Goal: Task Accomplishment & Management: Use online tool/utility

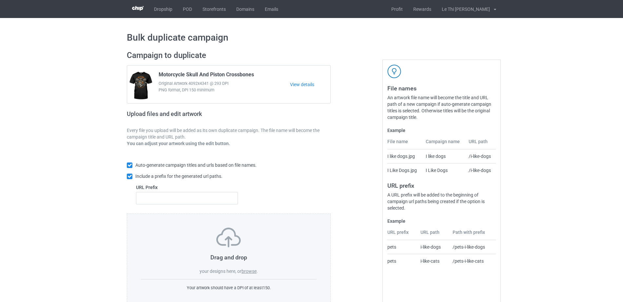
click at [251, 269] on label "browse" at bounding box center [248, 271] width 15 height 5
click at [0, 0] on input "browse" at bounding box center [0, 0] width 0 height 0
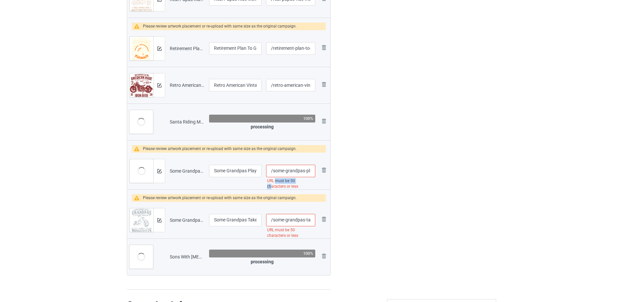
drag, startPoint x: 276, startPoint y: 186, endPoint x: 300, endPoint y: 180, distance: 24.5
click at [300, 180] on div "URL must be 50 characters or less" at bounding box center [290, 183] width 49 height 13
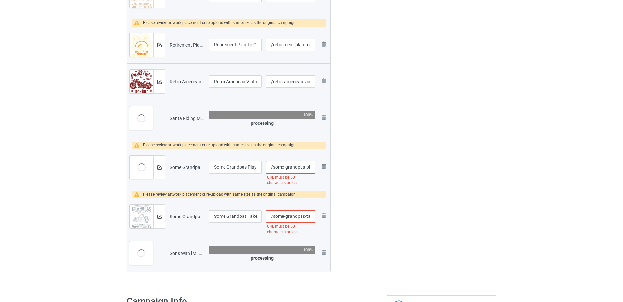
scroll to position [670, 0]
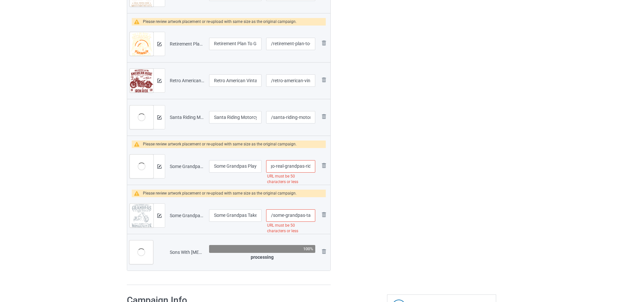
drag, startPoint x: 285, startPoint y: 168, endPoint x: 305, endPoint y: 168, distance: 20.0
click at [305, 168] on input "/some-grandpas-play-bingo-real-grandpas-ride-motorcycles" at bounding box center [290, 166] width 49 height 12
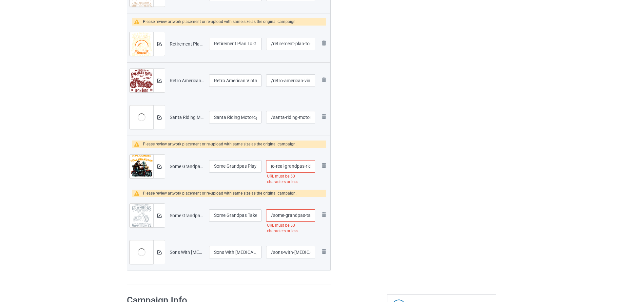
scroll to position [0, 54]
click at [296, 165] on input "/some-grandpas-play-bingo-real-grandpas-ride-motorcycles" at bounding box center [290, 166] width 49 height 12
drag, startPoint x: 280, startPoint y: 167, endPoint x: 313, endPoint y: 168, distance: 32.1
click at [313, 168] on input "/some-grandpas-play-bingo-real-grandpas-ride-motorcycles" at bounding box center [290, 166] width 49 height 12
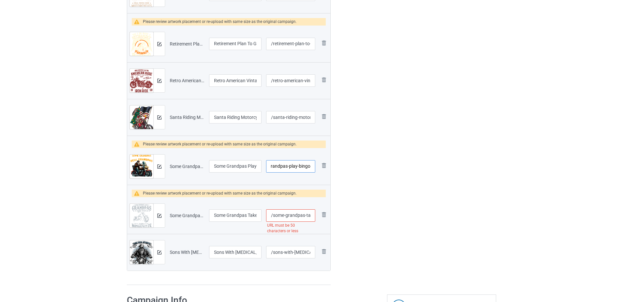
scroll to position [0, 16]
type input "/some-grandpas-play-bingo"
drag, startPoint x: 286, startPoint y: 218, endPoint x: 311, endPoint y: 218, distance: 25.2
click at [311, 218] on input "/some-grandpas-take-naps-real-grandpas-ride-motorcycles" at bounding box center [290, 215] width 49 height 12
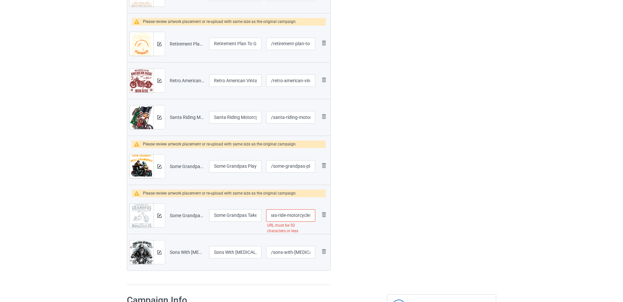
click at [293, 218] on input "/some-grandpas-take-naps-real-grandpas-ride-motorcycles" at bounding box center [290, 215] width 49 height 12
drag, startPoint x: 275, startPoint y: 216, endPoint x: 310, endPoint y: 217, distance: 35.4
click at [310, 217] on input "/some-grandpas-take-naps-real-grandpas-ride-motorcycles" at bounding box center [290, 215] width 49 height 12
type input "/some-grandpas-take-naps-real-grandpas"
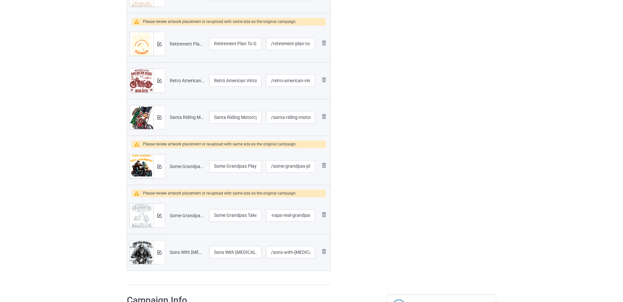
scroll to position [0, 0]
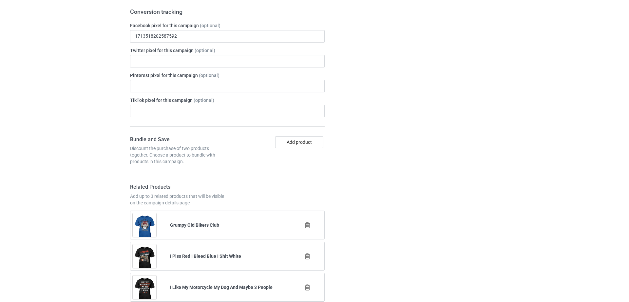
scroll to position [1078, 0]
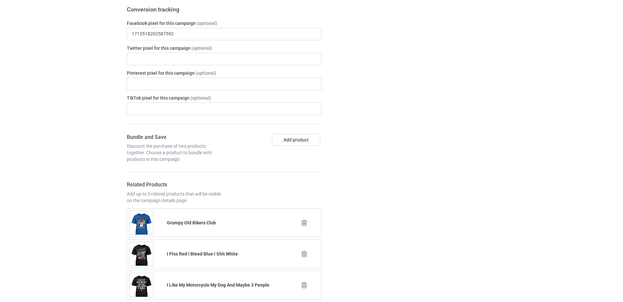
click at [305, 222] on icon at bounding box center [304, 222] width 8 height 7
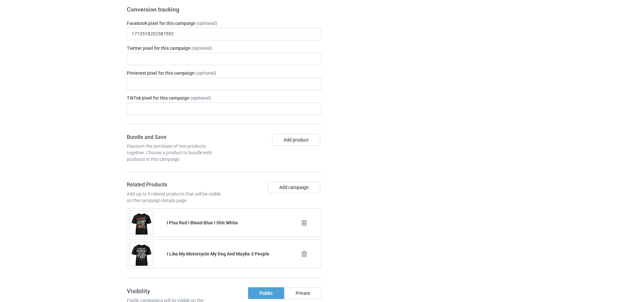
click at [302, 220] on icon at bounding box center [304, 222] width 8 height 7
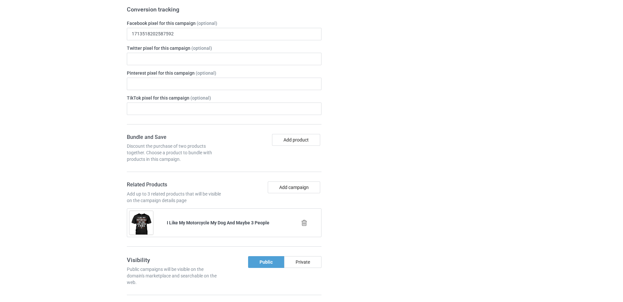
click at [302, 222] on icon at bounding box center [304, 222] width 8 height 7
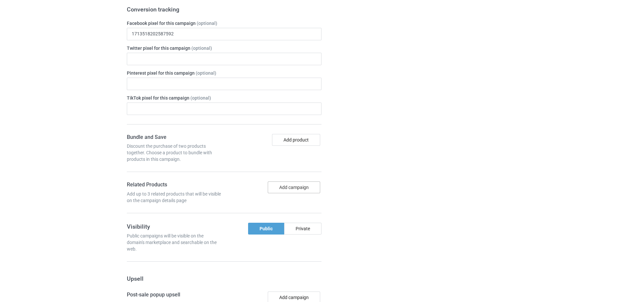
click at [305, 192] on button "Add campaign" at bounding box center [294, 187] width 52 height 12
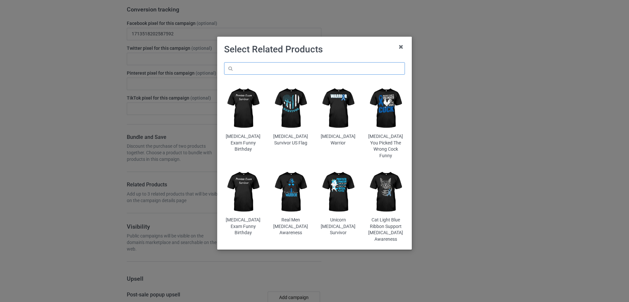
click at [261, 67] on input "text" at bounding box center [314, 68] width 181 height 12
paste input "Just A Girl Who Loves Motorcycle"
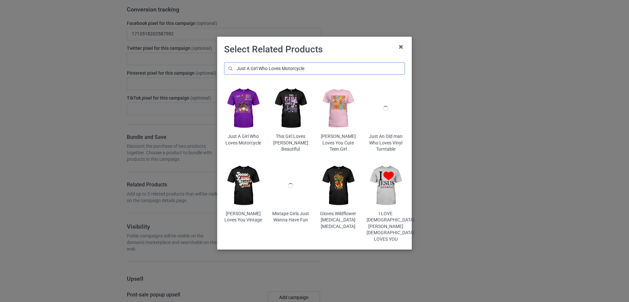
type input "Just A Girl Who Loves Motorcycle"
click at [248, 115] on img at bounding box center [243, 109] width 38 height 48
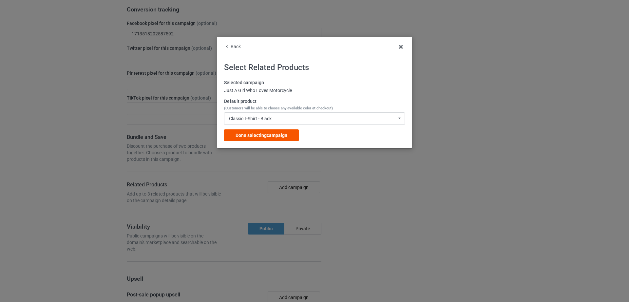
click at [255, 135] on span "Done selecting campaign" at bounding box center [262, 135] width 52 height 5
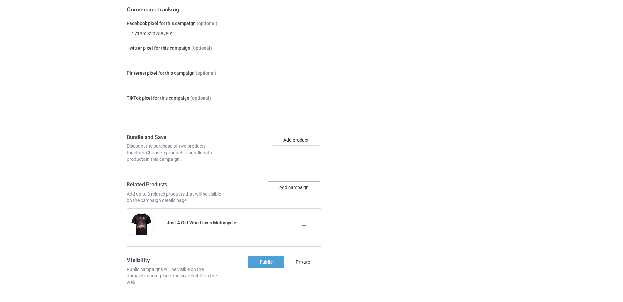
click at [289, 182] on button "Add campaign" at bounding box center [294, 187] width 52 height 12
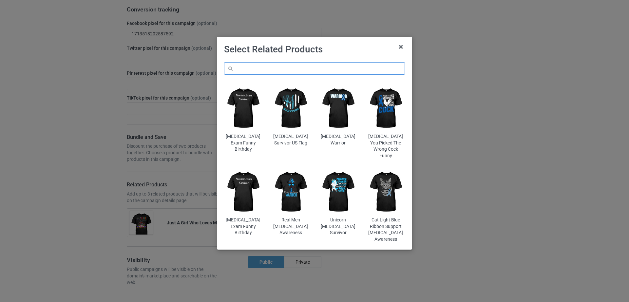
click at [270, 68] on input "text" at bounding box center [314, 68] width 181 height 12
paste input "Motorbike Gears Joke"
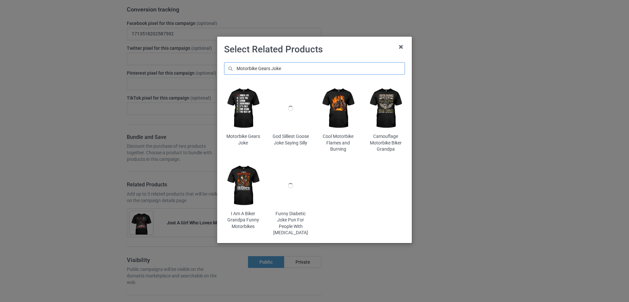
type input "Motorbike Gears Joke"
click at [251, 117] on img at bounding box center [243, 109] width 38 height 48
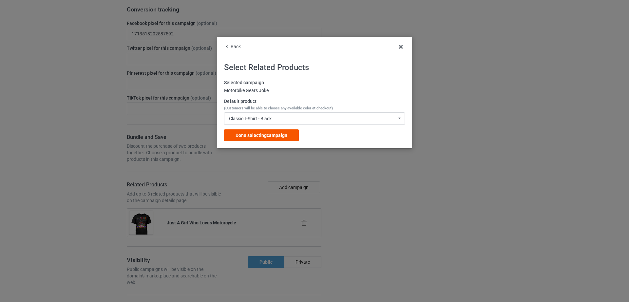
click at [262, 134] on span "Done selecting campaign" at bounding box center [262, 135] width 52 height 5
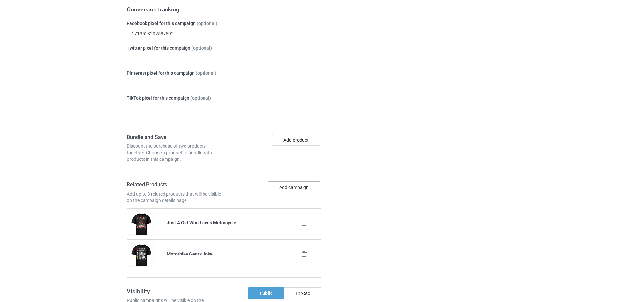
click at [282, 185] on button "Add campaign" at bounding box center [294, 187] width 52 height 12
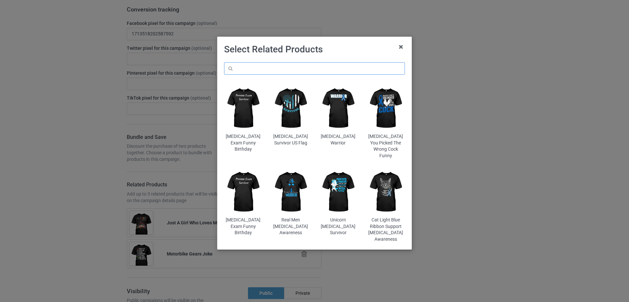
click at [260, 69] on input "text" at bounding box center [314, 68] width 181 height 12
paste input "Motorcycle Biker Faith Lord Go Out Into Highways"
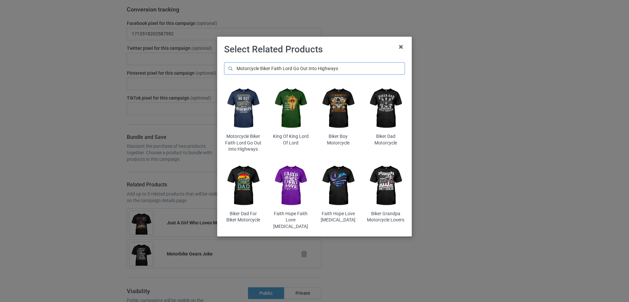
type input "Motorcycle Biker Faith Lord Go Out Into Highways"
click at [247, 119] on img at bounding box center [243, 109] width 38 height 48
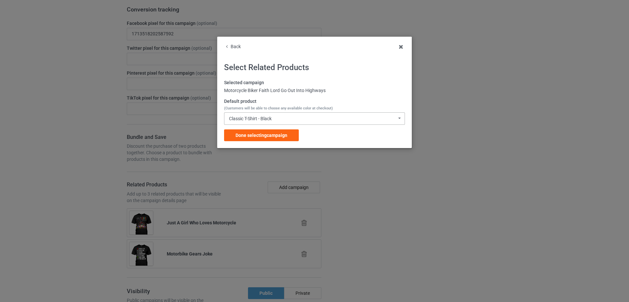
click at [273, 122] on div "Classic T-Shirt - Black Classic T-Shirt - Black Classic T-Shirt - White Classic…" at bounding box center [314, 118] width 181 height 12
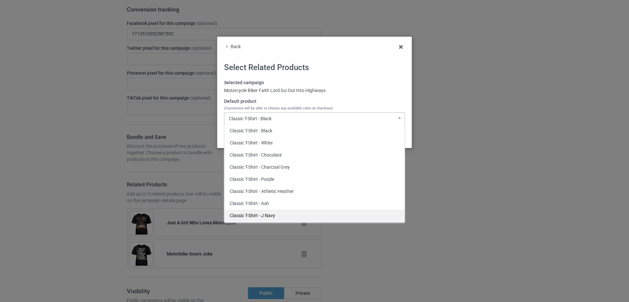
click at [280, 213] on div "Classic T-Shirt - J Navy" at bounding box center [314, 215] width 180 height 12
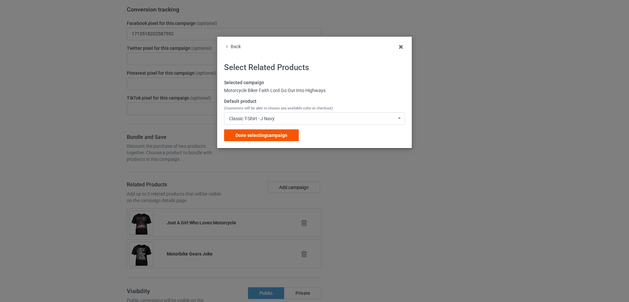
click at [268, 136] on span "Done selecting campaign" at bounding box center [262, 135] width 52 height 5
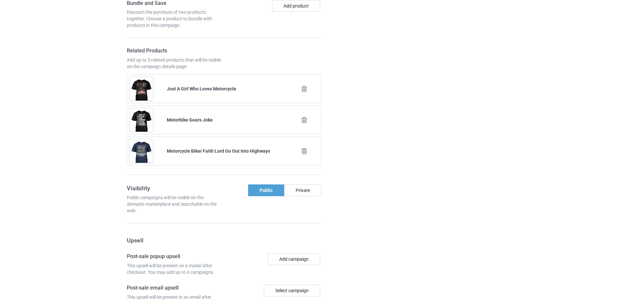
scroll to position [1364, 0]
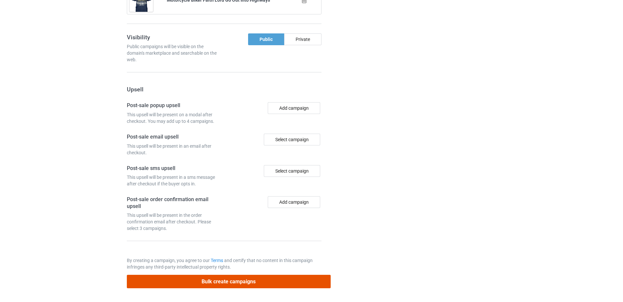
click at [213, 283] on button "Bulk create campaigns" at bounding box center [229, 281] width 204 height 13
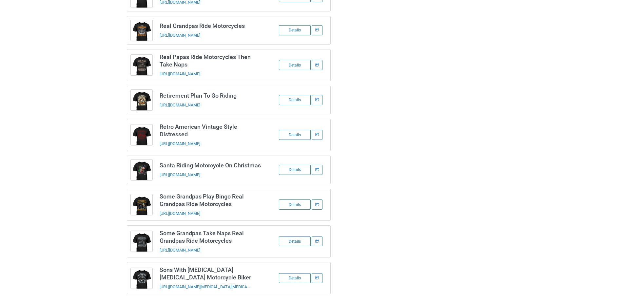
scroll to position [0, 0]
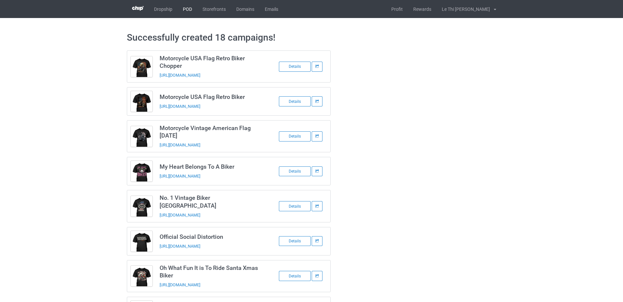
click at [190, 9] on link "POD" at bounding box center [188, 9] width 20 height 18
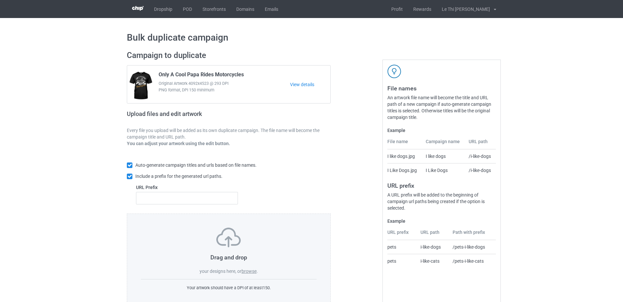
click at [250, 272] on label "browse" at bounding box center [248, 271] width 15 height 5
click at [0, 0] on input "browse" at bounding box center [0, 0] width 0 height 0
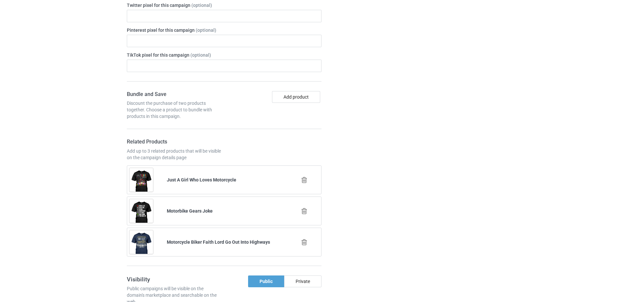
scroll to position [680, 0]
click at [299, 178] on div at bounding box center [304, 179] width 37 height 16
click at [302, 179] on icon at bounding box center [304, 179] width 8 height 7
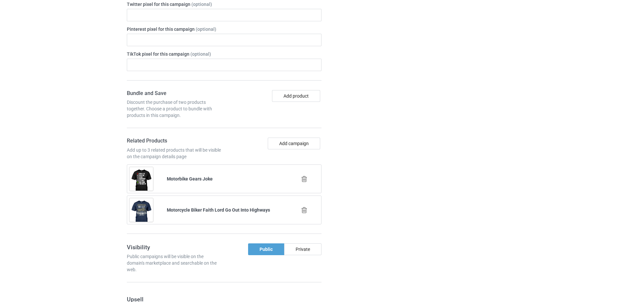
click at [304, 177] on icon at bounding box center [304, 179] width 8 height 7
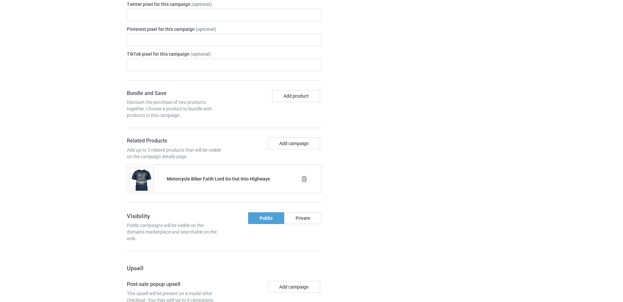
click at [304, 180] on icon at bounding box center [304, 179] width 8 height 7
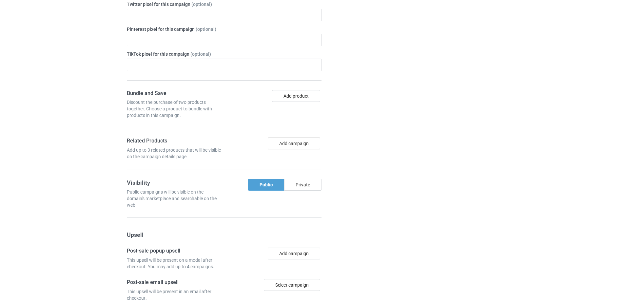
click at [284, 143] on button "Add campaign" at bounding box center [294, 144] width 52 height 12
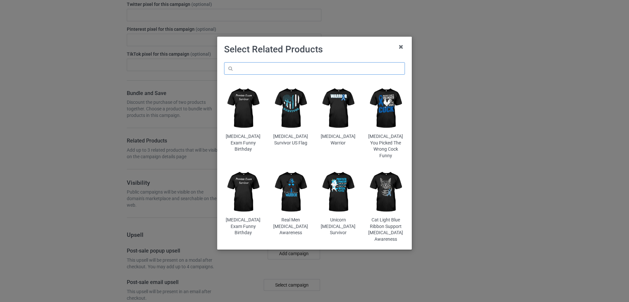
click at [285, 66] on input "text" at bounding box center [314, 68] width 181 height 12
paste input "Oh What Fun It is To Ride Santa Xmas Biker"
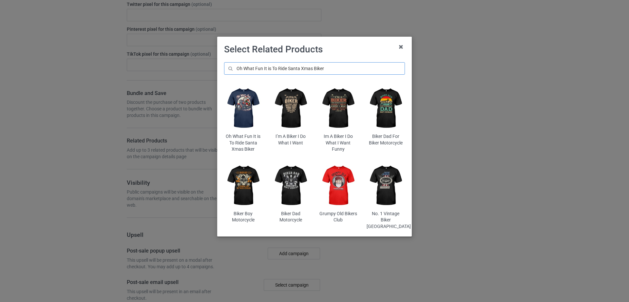
type input "Oh What Fun It is To Ride Santa Xmas Biker"
click at [253, 109] on img at bounding box center [243, 109] width 38 height 48
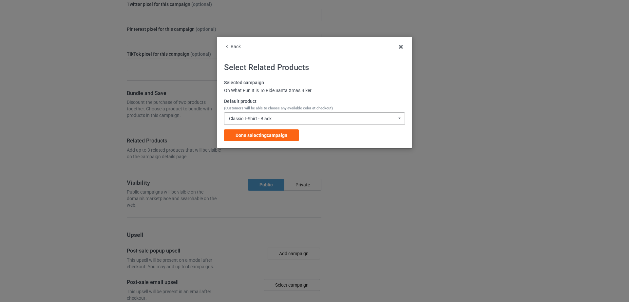
click at [270, 115] on div "Classic T-Shirt - Black Classic T-Shirt - Black Classic T-Shirt - White Classic…" at bounding box center [314, 118] width 181 height 12
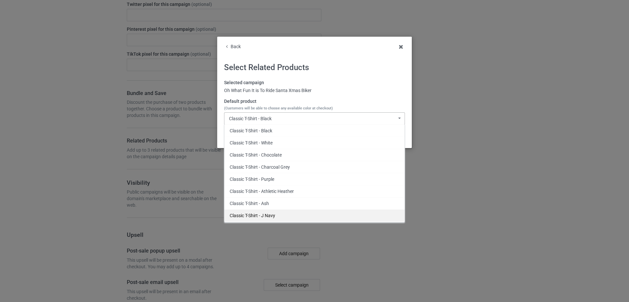
click at [258, 216] on div "Classic T-Shirt - J Navy" at bounding box center [314, 215] width 180 height 12
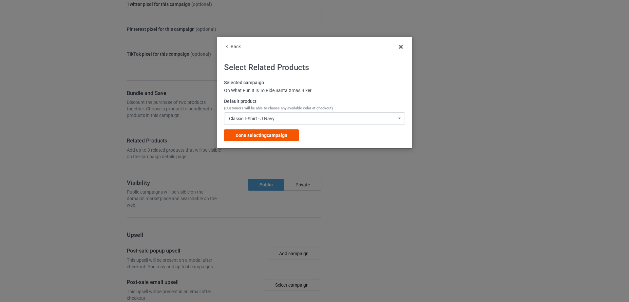
click at [253, 140] on div "Done selecting campaign" at bounding box center [261, 135] width 75 height 12
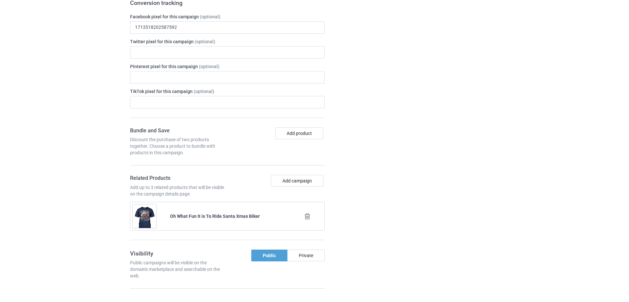
scroll to position [730, 0]
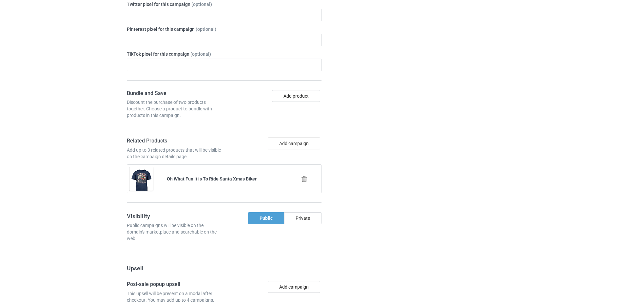
click at [280, 141] on button "Add campaign" at bounding box center [294, 144] width 52 height 12
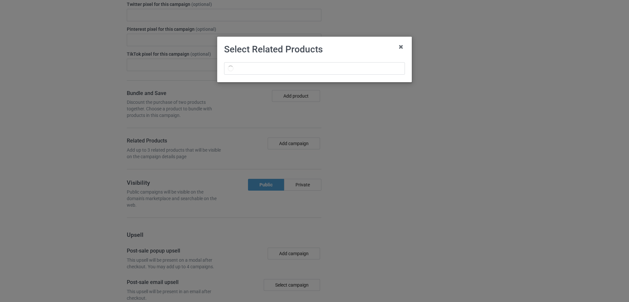
click at [264, 75] on div at bounding box center [314, 69] width 190 height 22
click at [264, 71] on input "text" at bounding box center [314, 68] width 181 height 12
paste input "No. 1 Vintage Biker [GEOGRAPHIC_DATA]"
type input "No. 1 Vintage Biker [GEOGRAPHIC_DATA]"
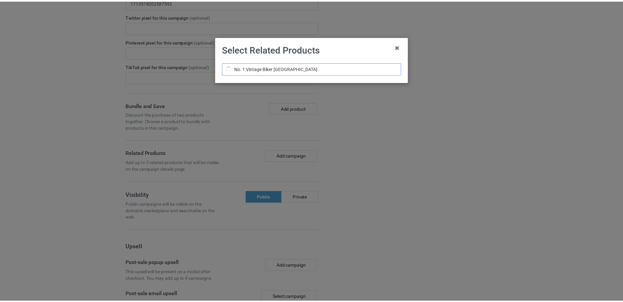
scroll to position [742, 0]
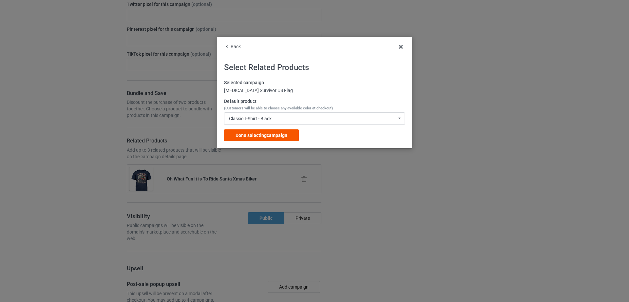
click at [267, 137] on span "Done selecting campaign" at bounding box center [262, 135] width 52 height 5
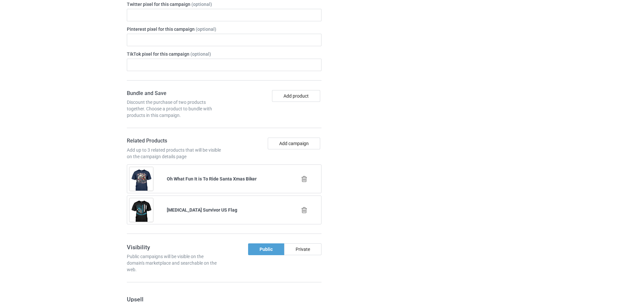
click at [304, 210] on icon at bounding box center [304, 210] width 8 height 7
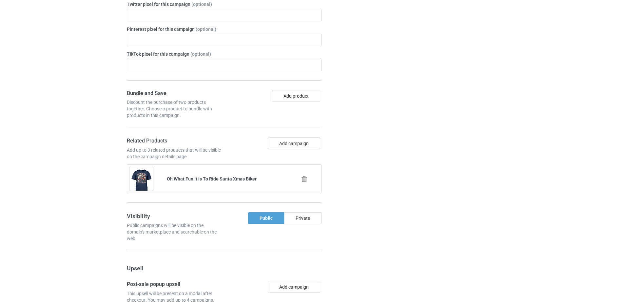
click at [290, 142] on button "Add campaign" at bounding box center [294, 144] width 52 height 12
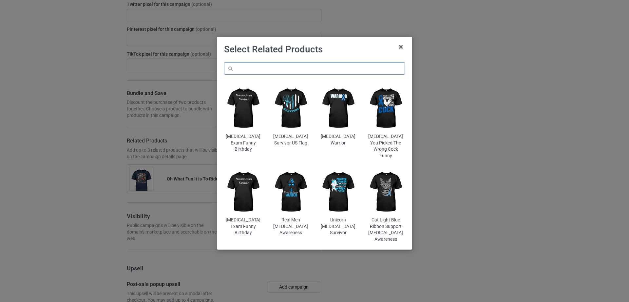
click at [272, 67] on input "text" at bounding box center [314, 68] width 181 height 12
paste input "No. 1 Vintage Biker [GEOGRAPHIC_DATA]"
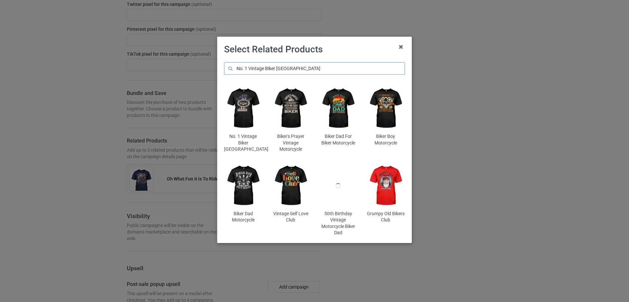
type input "No. 1 Vintage Biker [GEOGRAPHIC_DATA]"
click at [237, 105] on img at bounding box center [243, 109] width 38 height 48
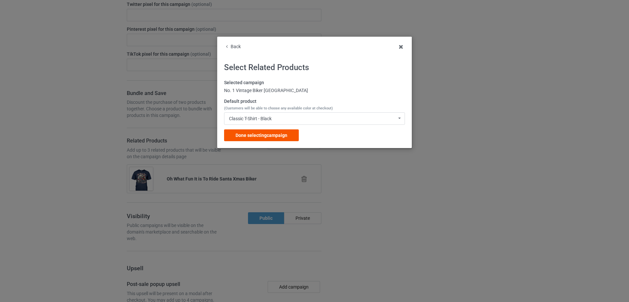
click at [278, 134] on span "Done selecting campaign" at bounding box center [262, 135] width 52 height 5
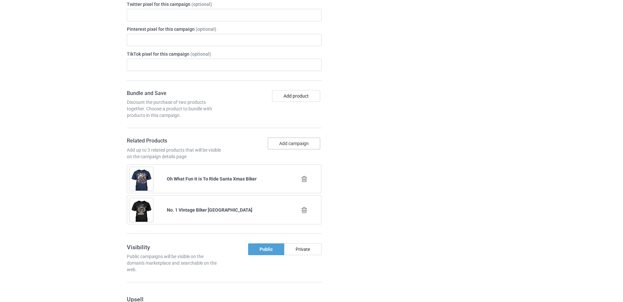
click at [294, 140] on button "Add campaign" at bounding box center [294, 144] width 52 height 12
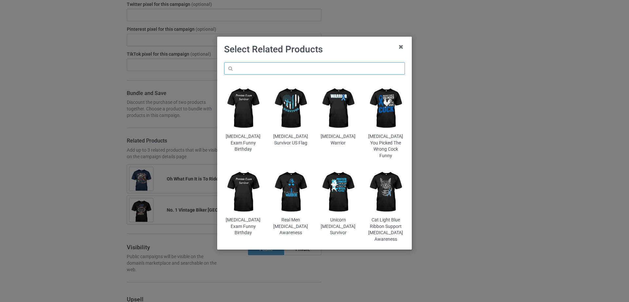
click at [303, 70] on input "text" at bounding box center [314, 68] width 181 height 12
paste input "Retro American Vintage Style Distressed"
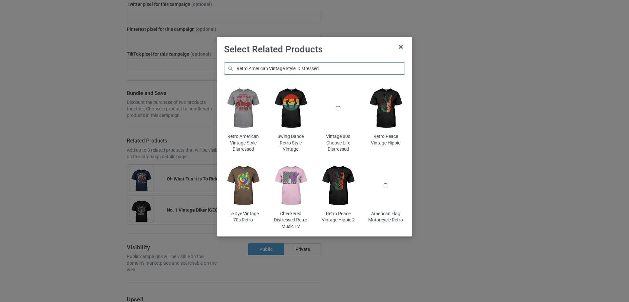
type input "Retro American Vintage Style Distressed"
click at [250, 119] on img at bounding box center [243, 109] width 38 height 48
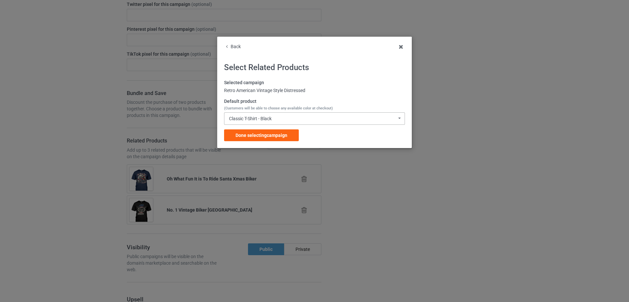
click at [267, 120] on div "Classic T-Shirt - Black" at bounding box center [250, 118] width 43 height 5
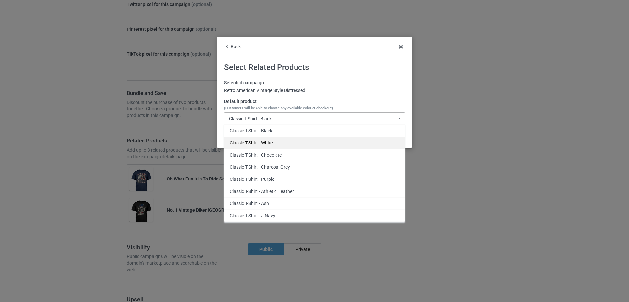
click at [269, 140] on div "Classic T-Shirt - White" at bounding box center [314, 143] width 180 height 12
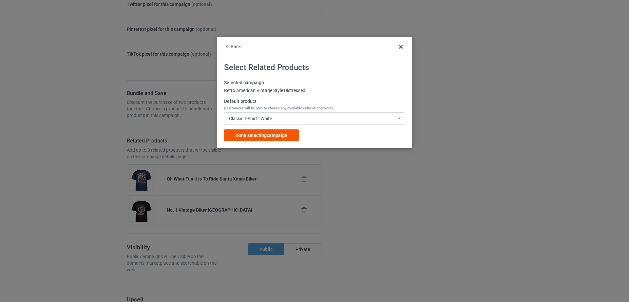
click at [263, 130] on div "Done selecting campaign" at bounding box center [261, 135] width 75 height 12
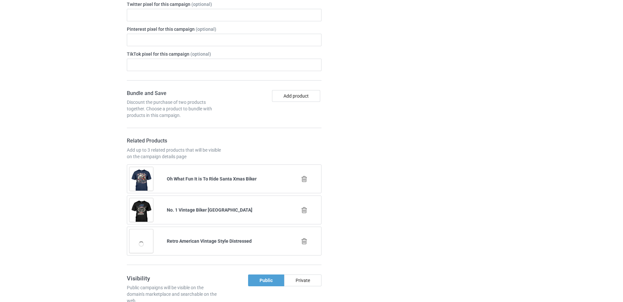
click at [403, 144] on div "Campaign details Details were duplicated from the original campaign. Any change…" at bounding box center [441, 186] width 118 height 697
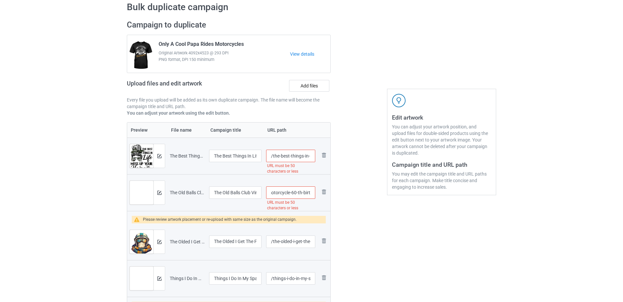
scroll to position [0, 67]
drag, startPoint x: 283, startPoint y: 194, endPoint x: 315, endPoint y: 195, distance: 32.8
click at [315, 195] on td "/the-old-balls-club-vintage-motorcycle-60-th-birthday URL must be 50 characters…" at bounding box center [291, 192] width 54 height 37
click at [281, 194] on input "/the-old-balls-club-vintage-motorcycle-60-th-birthday" at bounding box center [290, 192] width 49 height 12
drag, startPoint x: 281, startPoint y: 194, endPoint x: 318, endPoint y: 195, distance: 37.4
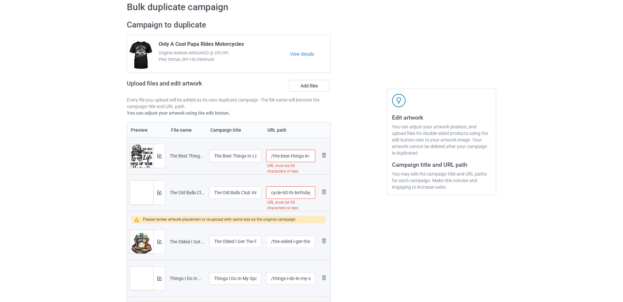
click at [318, 195] on tr "Preview and edit artwork The Old Balls Club Vintage Motorcycle 60th Birthday.pn…" at bounding box center [228, 192] width 203 height 37
type input "/the-old-balls-club-vintage-motorcycle"
drag, startPoint x: 293, startPoint y: 155, endPoint x: 320, endPoint y: 155, distance: 27.2
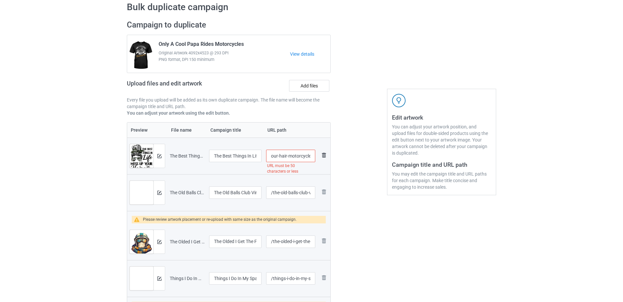
click at [320, 155] on tr "Preview and edit artwork The Best Things In Life Mess Up Your Hair Motorcycle.p…" at bounding box center [228, 156] width 203 height 37
click at [285, 157] on input "/the-best-things-in-life-mess-up-your-hair-motorcycle" at bounding box center [290, 156] width 49 height 12
drag, startPoint x: 277, startPoint y: 156, endPoint x: 319, endPoint y: 157, distance: 41.9
click at [319, 157] on tr "Preview and edit artwork The Best Things In Life Mess Up Your Hair Motorcycle.p…" at bounding box center [228, 156] width 203 height 37
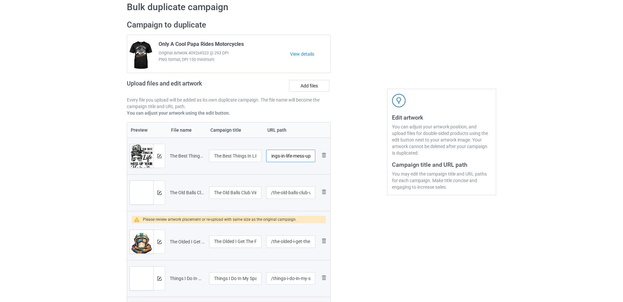
type input "/the-best-things-in-life-mess-up"
click at [345, 215] on div at bounding box center [358, 282] width 47 height 534
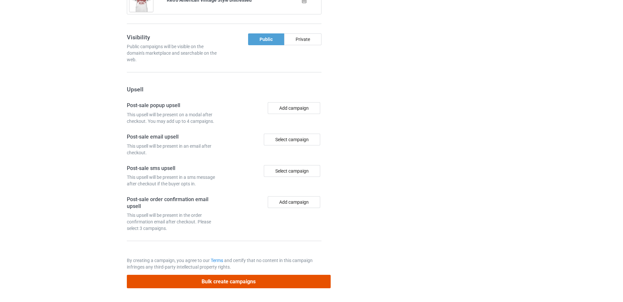
click at [267, 280] on button "Bulk create campaigns" at bounding box center [229, 281] width 204 height 13
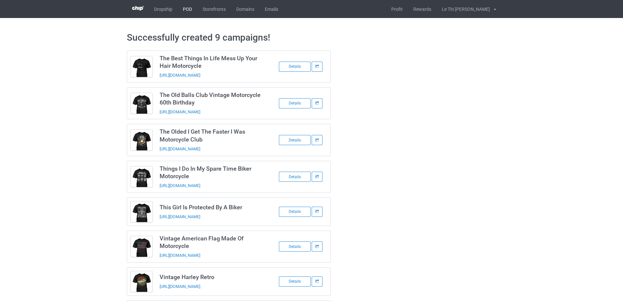
click at [187, 8] on link "POD" at bounding box center [188, 9] width 20 height 18
